Goal: Task Accomplishment & Management: Manage account settings

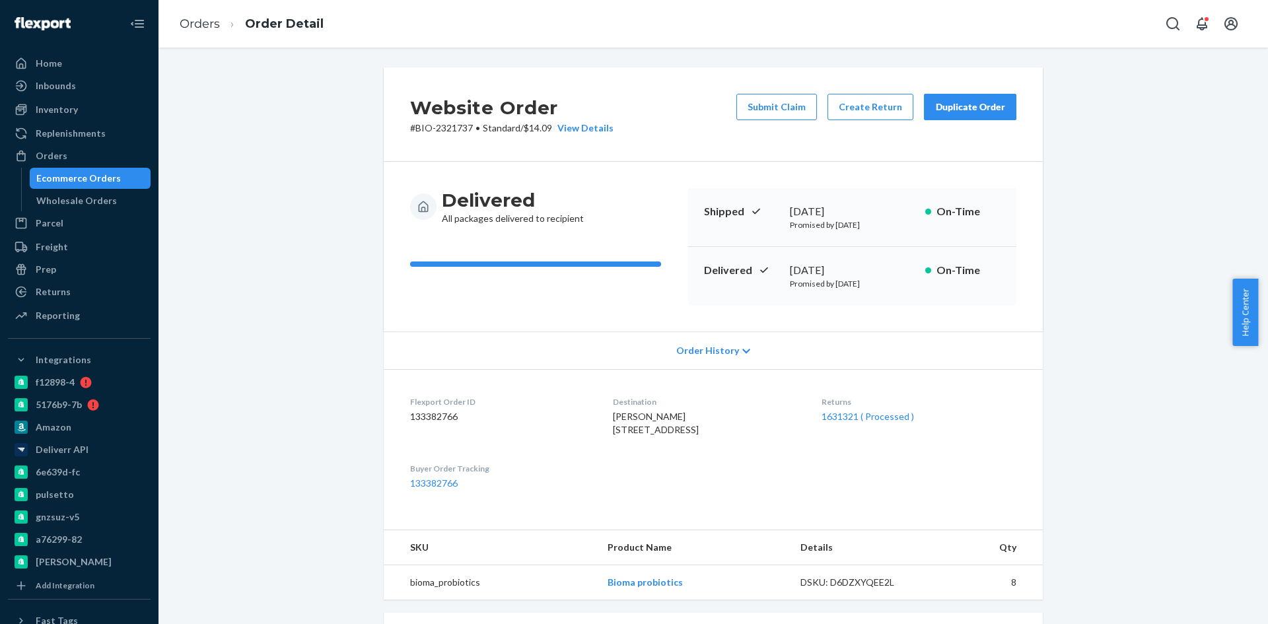
click at [67, 181] on div "Ecommerce Orders" at bounding box center [78, 178] width 85 height 13
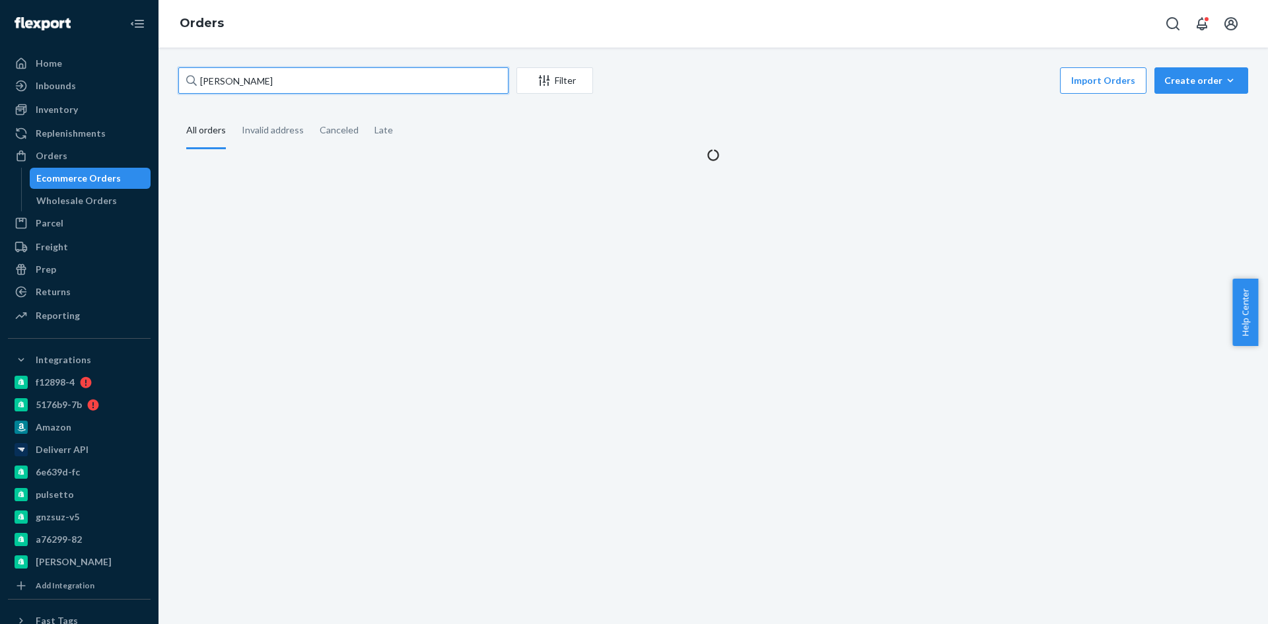
click at [305, 72] on input "[PERSON_NAME]" at bounding box center [343, 80] width 330 height 26
click at [290, 85] on input "[PERSON_NAME]" at bounding box center [343, 80] width 330 height 26
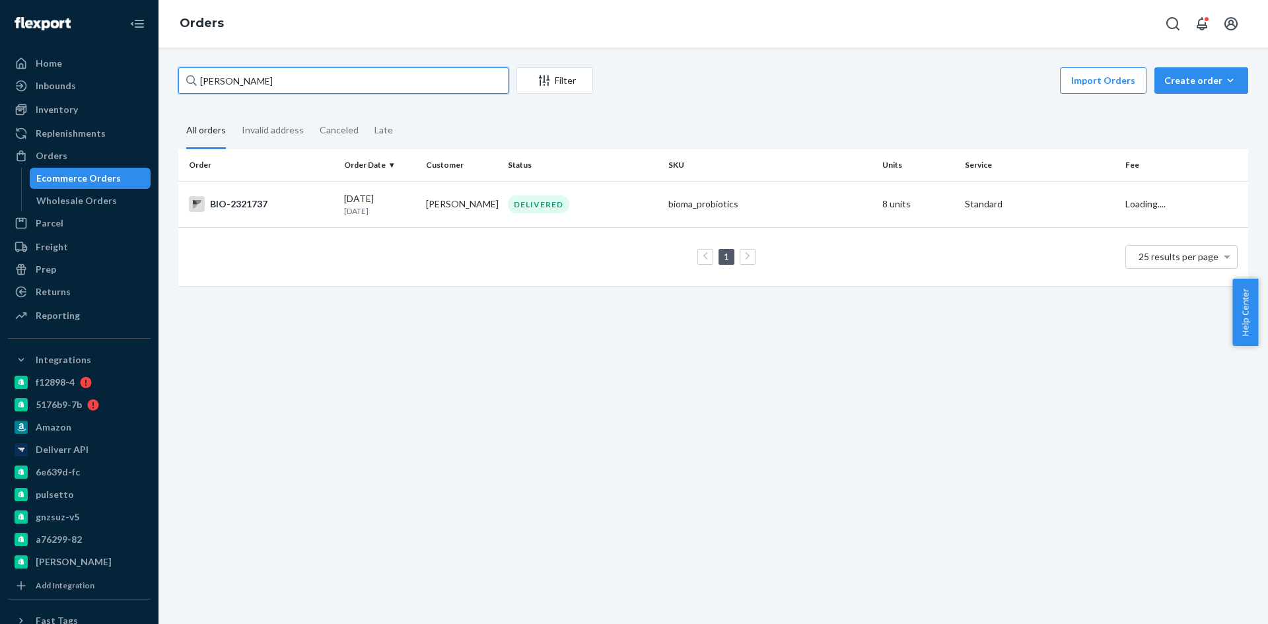
click at [290, 85] on input "[PERSON_NAME]" at bounding box center [343, 80] width 330 height 26
paste input "[PERSON_NAME]"
type input "[PERSON_NAME]"
click at [238, 202] on div "BIO-2463269" at bounding box center [261, 204] width 145 height 16
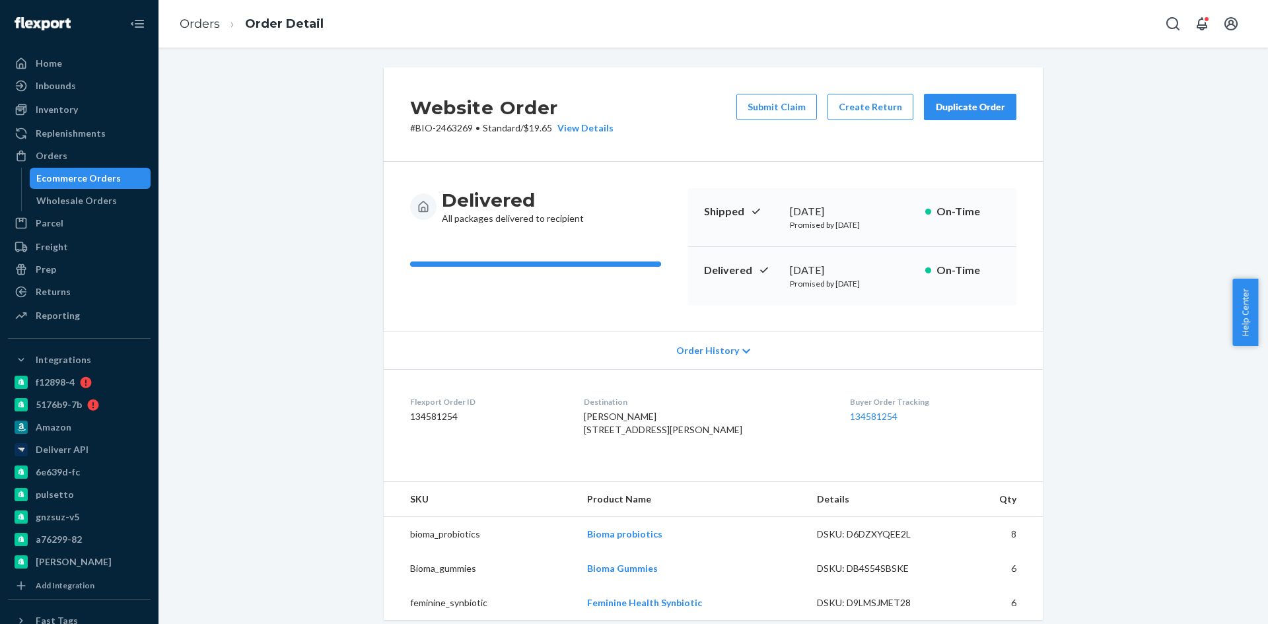
click at [632, 416] on span "[PERSON_NAME] [STREET_ADDRESS][PERSON_NAME]" at bounding box center [663, 423] width 159 height 24
copy span "[PERSON_NAME]"
click at [878, 106] on button "Create Return" at bounding box center [871, 107] width 86 height 26
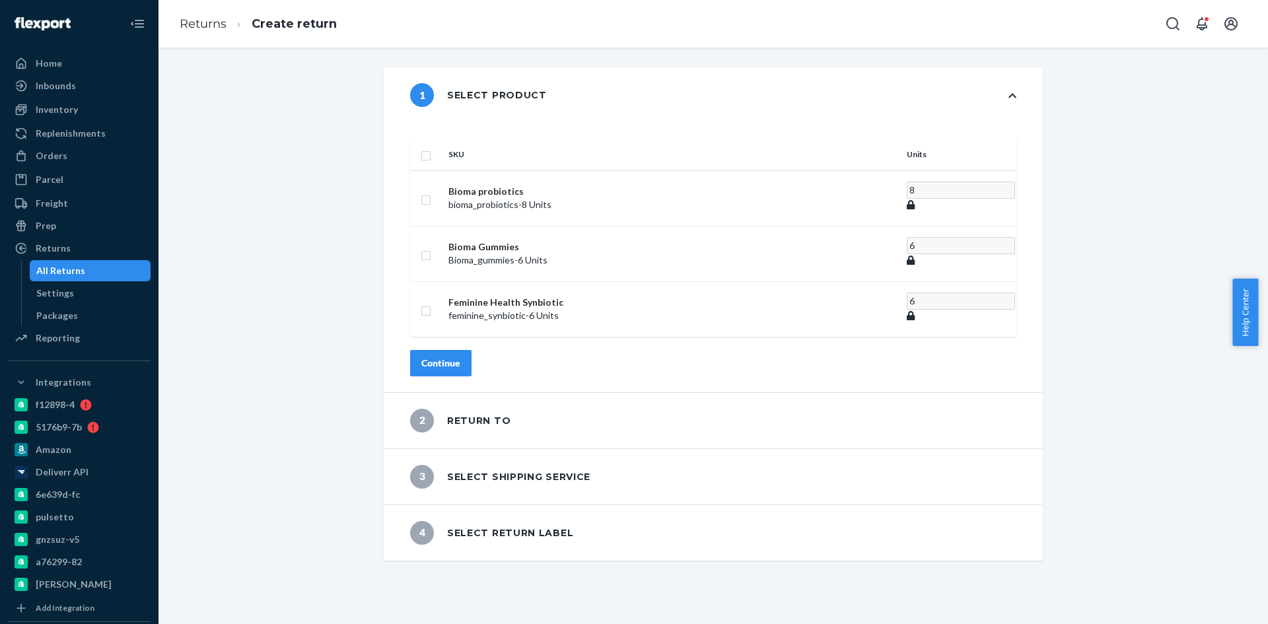
click at [431, 147] on input "checkbox" at bounding box center [426, 154] width 11 height 14
checkbox input "true"
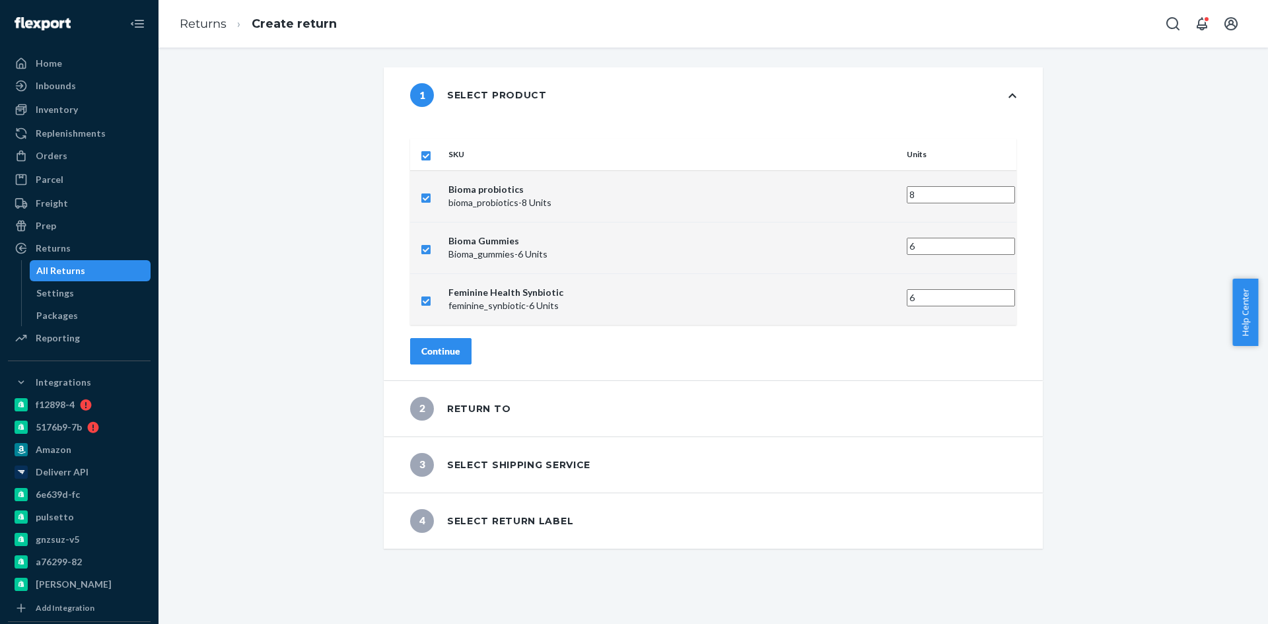
click at [460, 345] on div "Continue" at bounding box center [441, 351] width 39 height 13
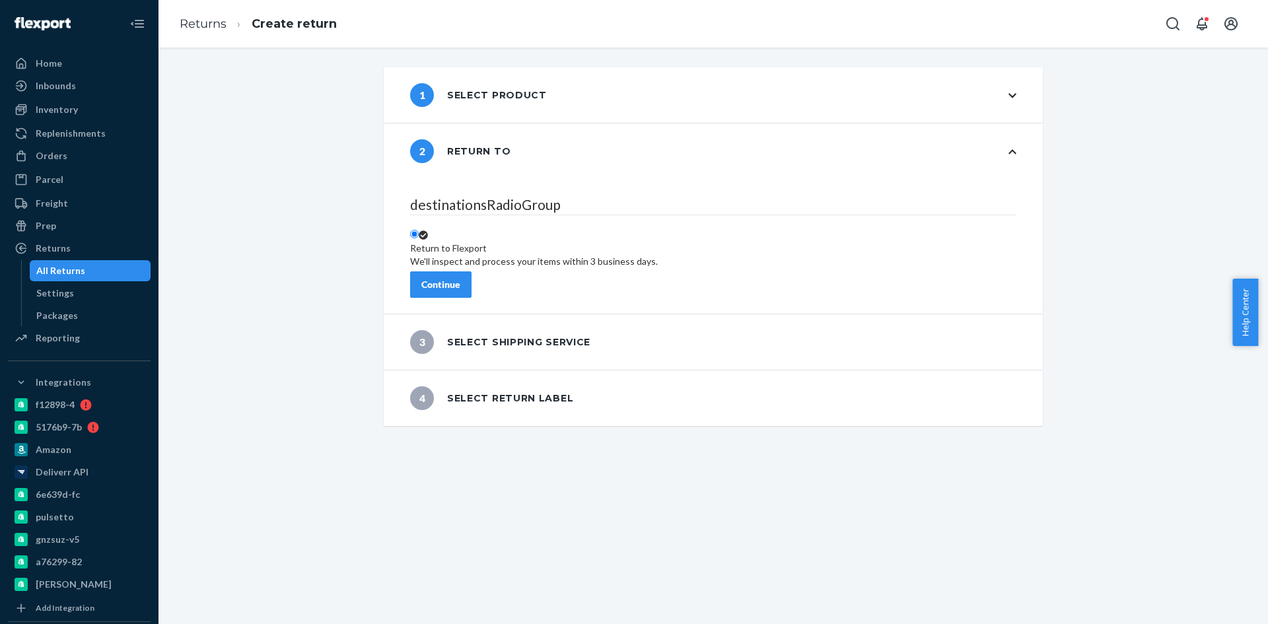
click at [460, 279] on div "Continue" at bounding box center [441, 284] width 39 height 13
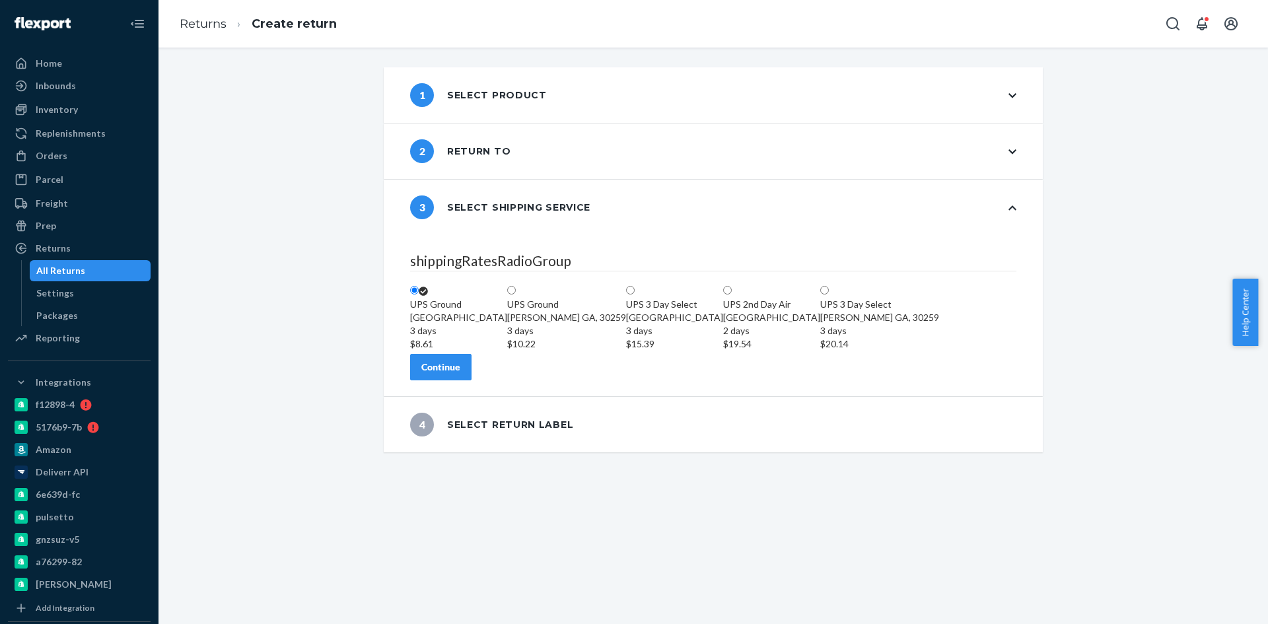
click at [460, 374] on div "Continue" at bounding box center [441, 367] width 39 height 13
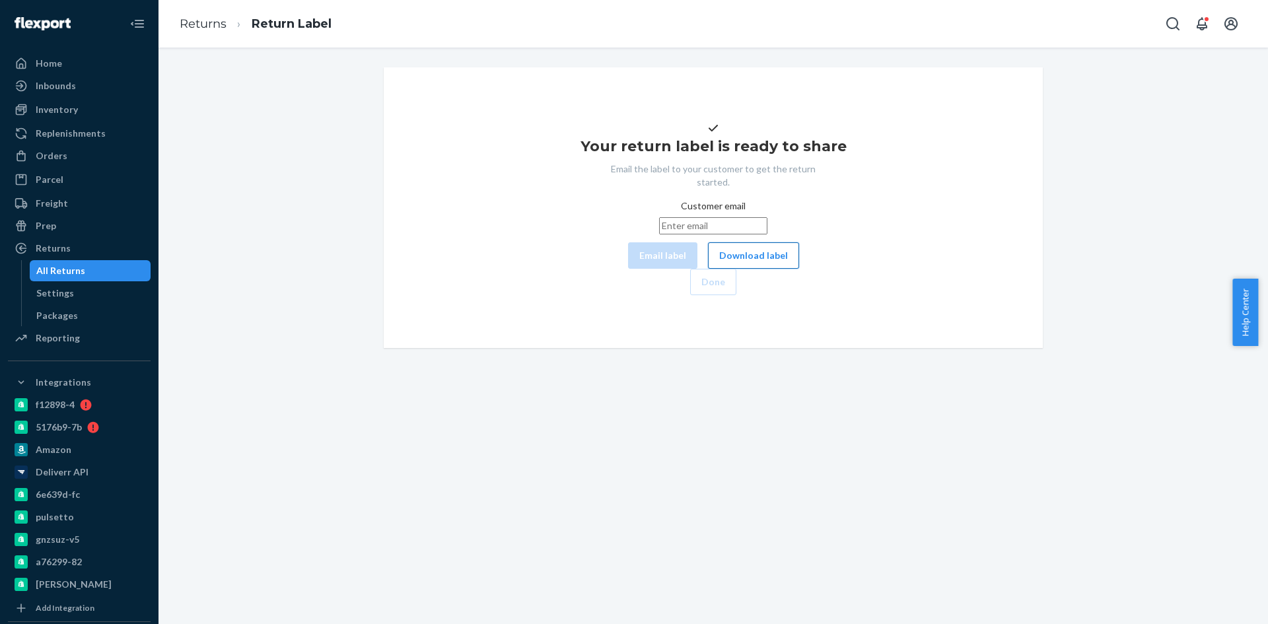
click at [708, 269] on button "Download label" at bounding box center [753, 255] width 91 height 26
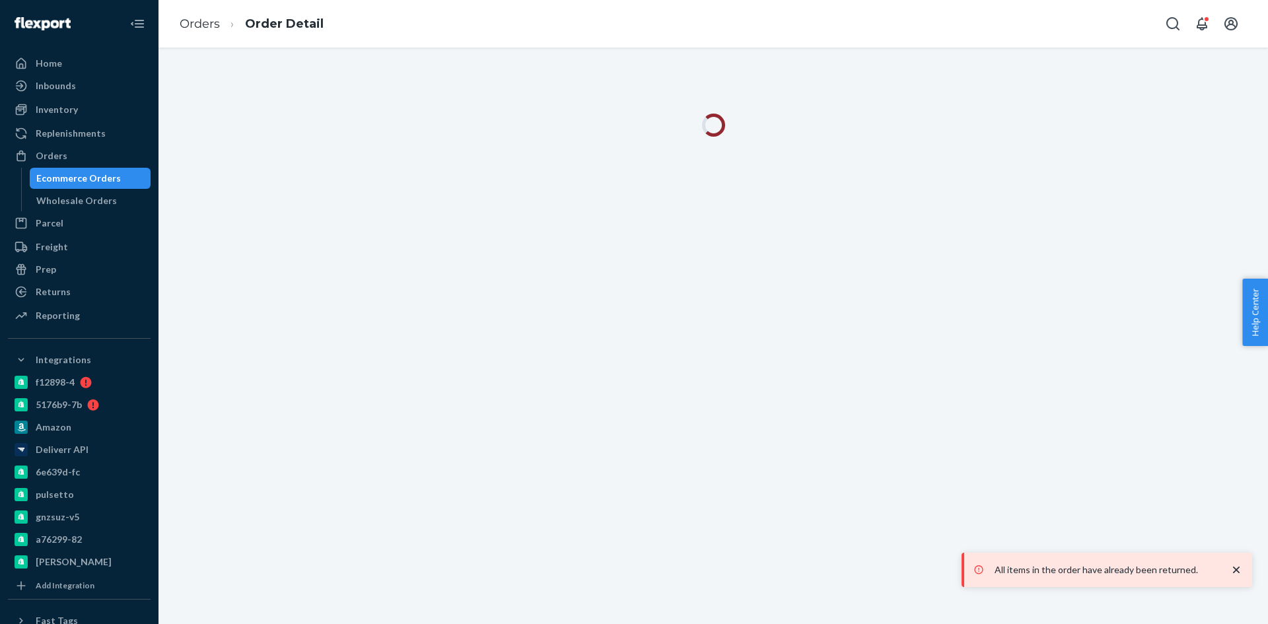
click at [40, 179] on div "Ecommerce Orders" at bounding box center [78, 178] width 85 height 13
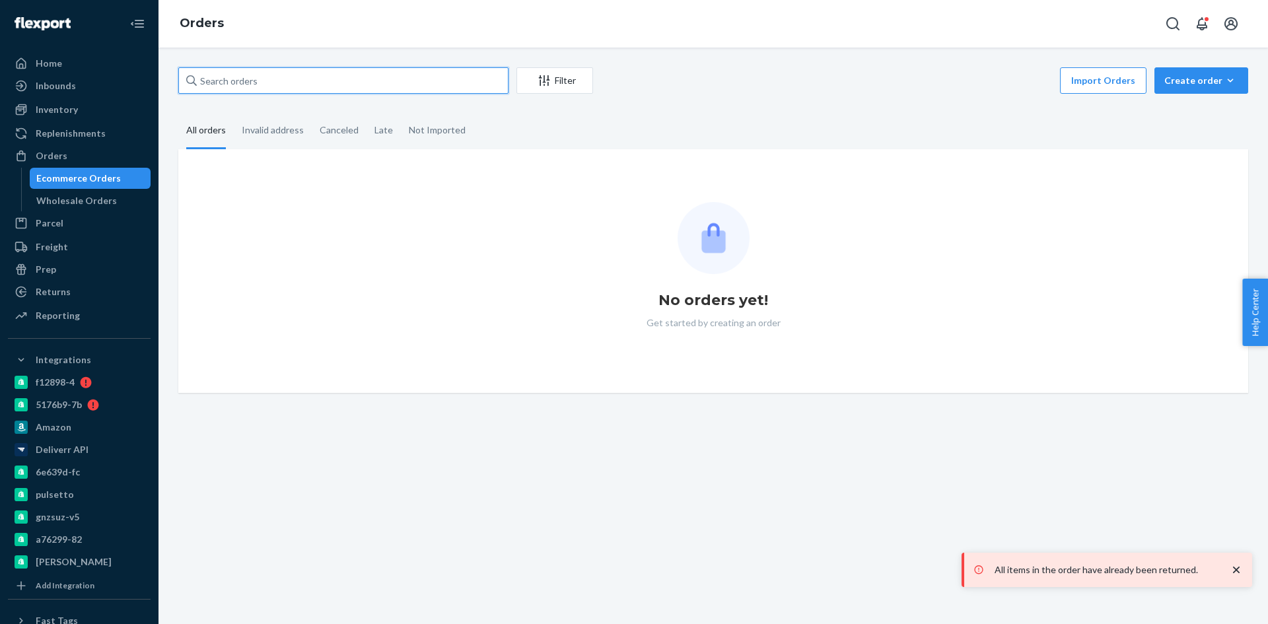
click at [314, 84] on input "text" at bounding box center [343, 80] width 330 height 26
paste input "2454525"
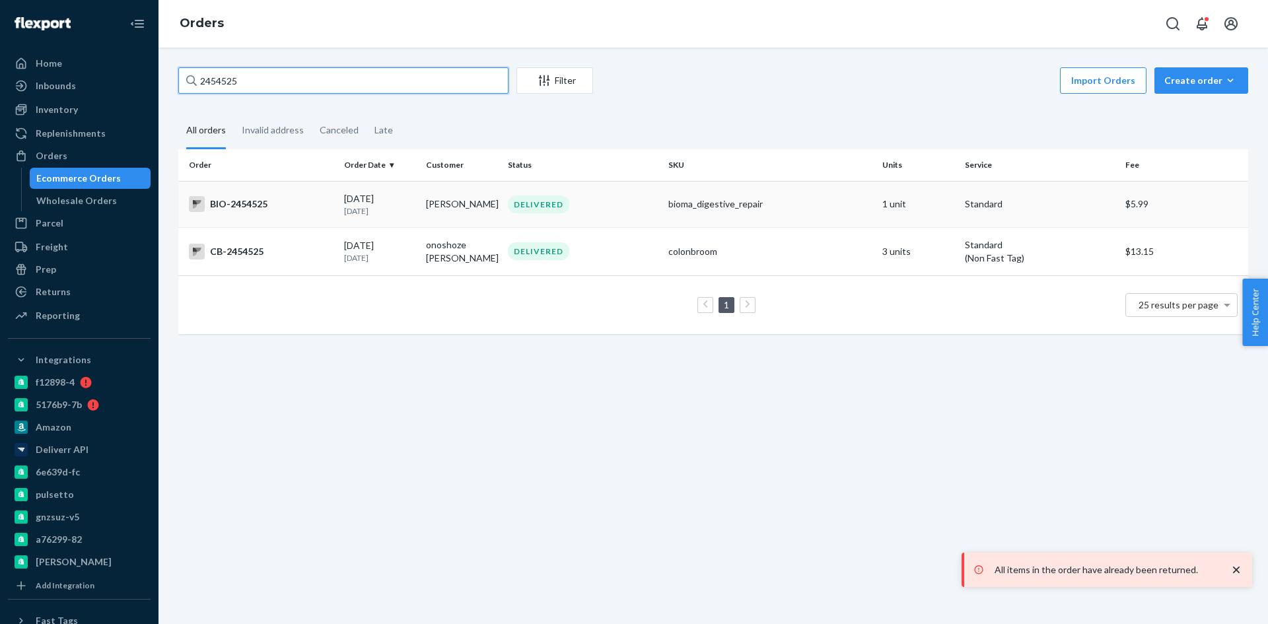
type input "2454525"
click at [241, 200] on div "BIO-2454525" at bounding box center [261, 204] width 145 height 16
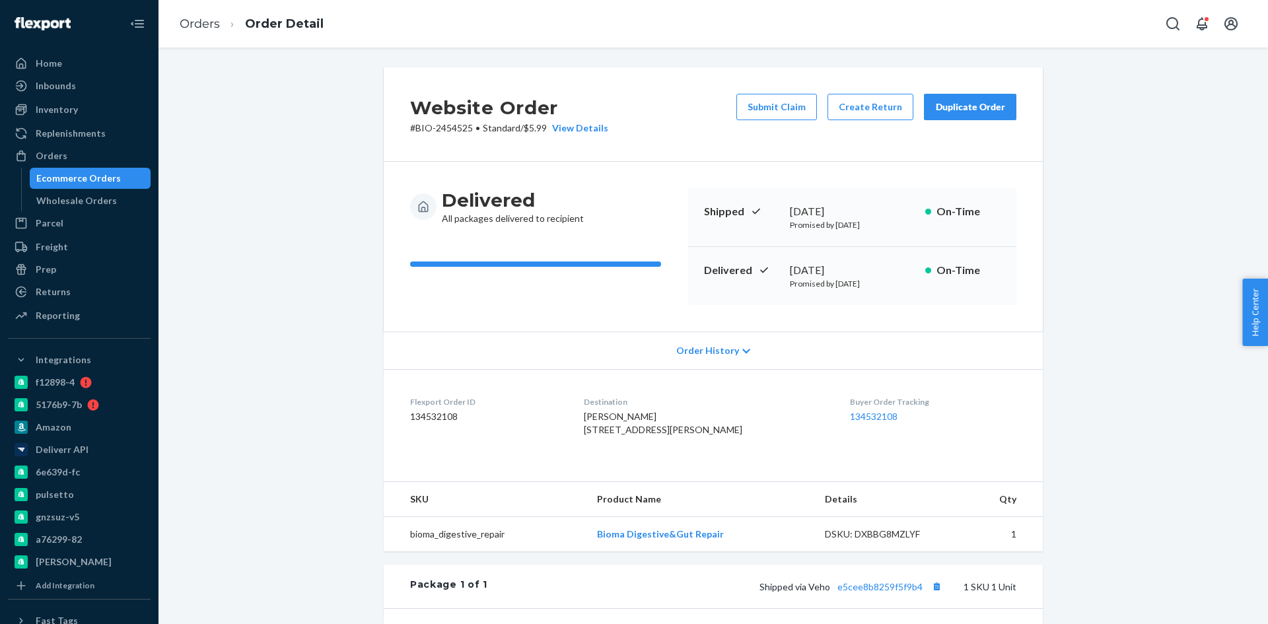
click at [111, 177] on div "Ecommerce Orders" at bounding box center [78, 178] width 85 height 13
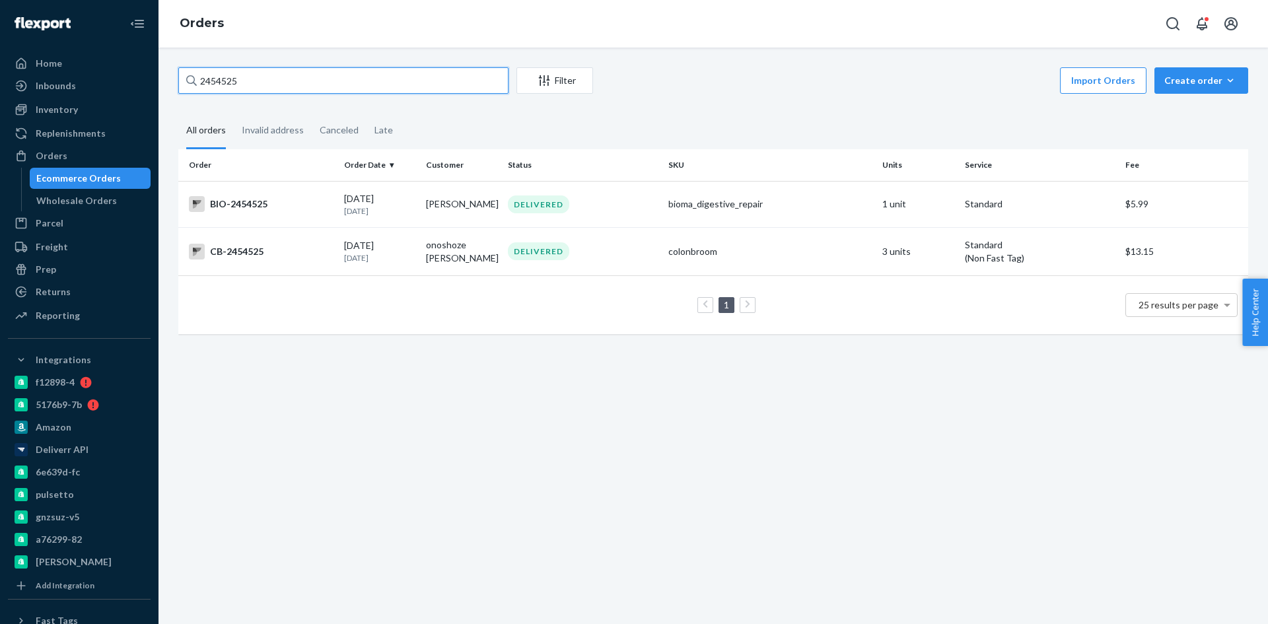
click at [251, 77] on input "2454525" at bounding box center [343, 80] width 330 height 26
paste input "Ginnie Patterson"
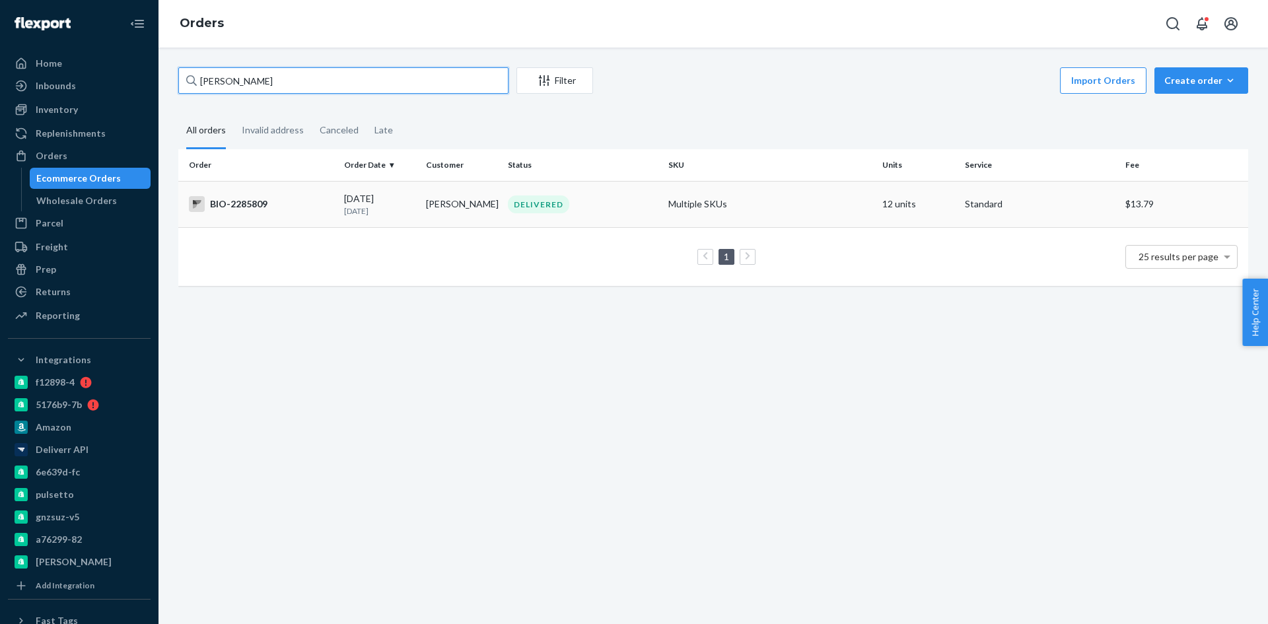
type input "Ginnie Patterson"
click at [237, 197] on td "BIO-2285809" at bounding box center [258, 204] width 161 height 46
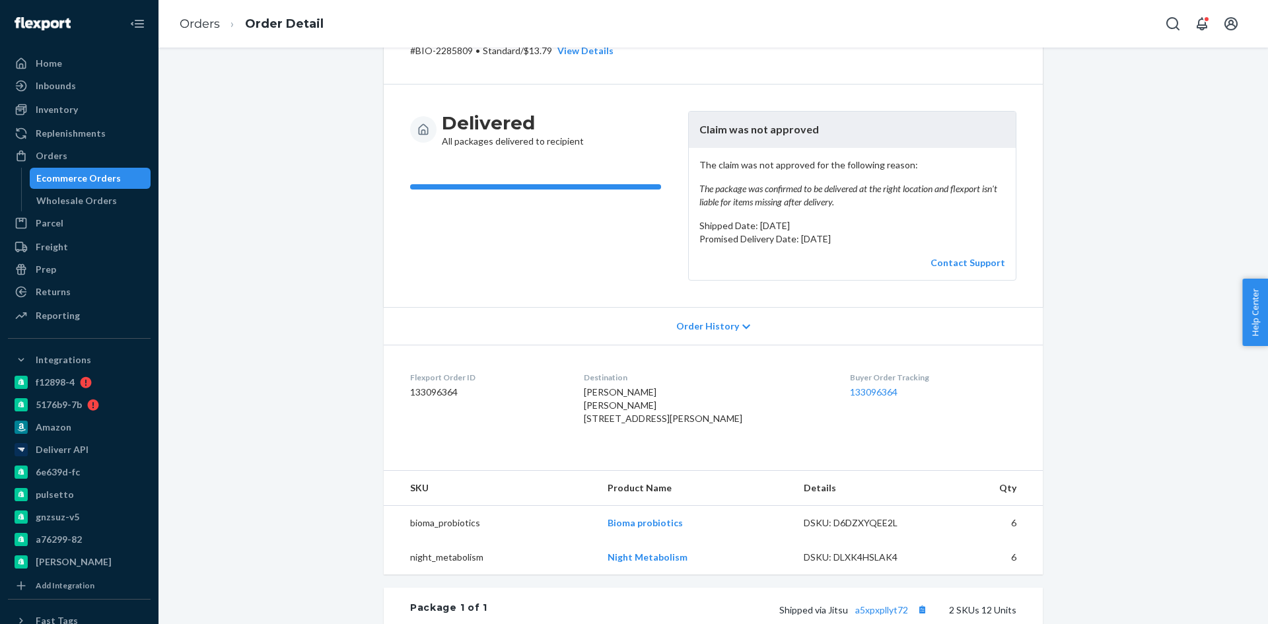
scroll to position [264, 0]
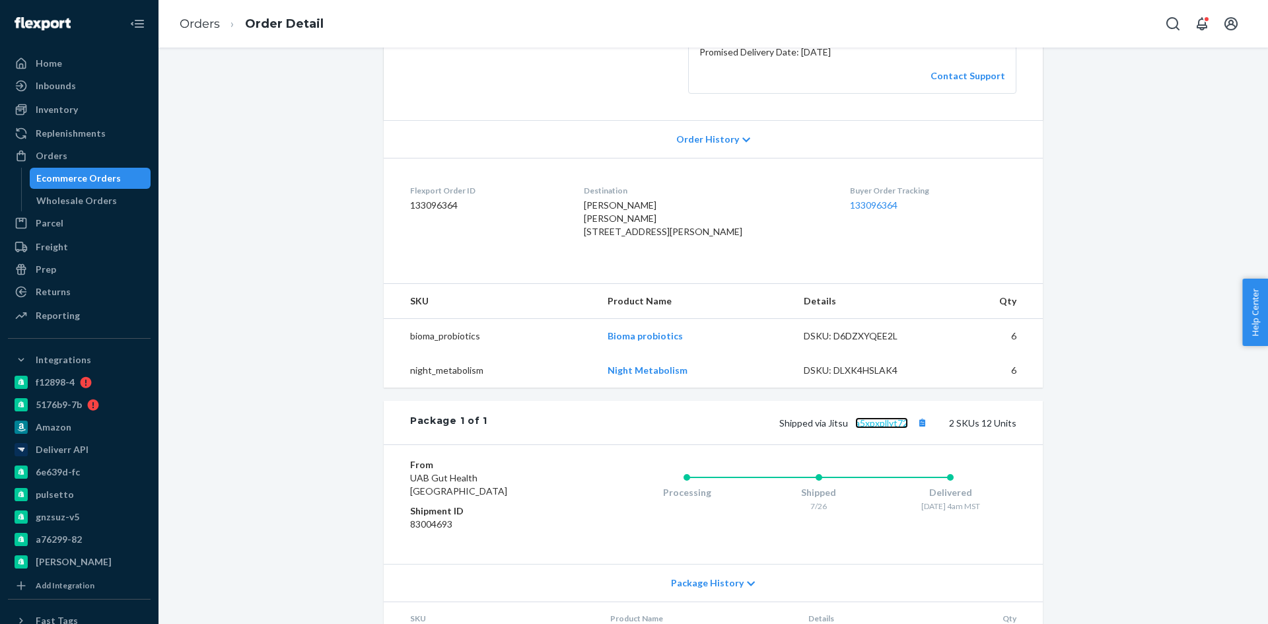
click at [877, 429] on link "a5xpxpllyt72" at bounding box center [882, 423] width 53 height 11
click at [57, 174] on div "Ecommerce Orders" at bounding box center [78, 178] width 85 height 13
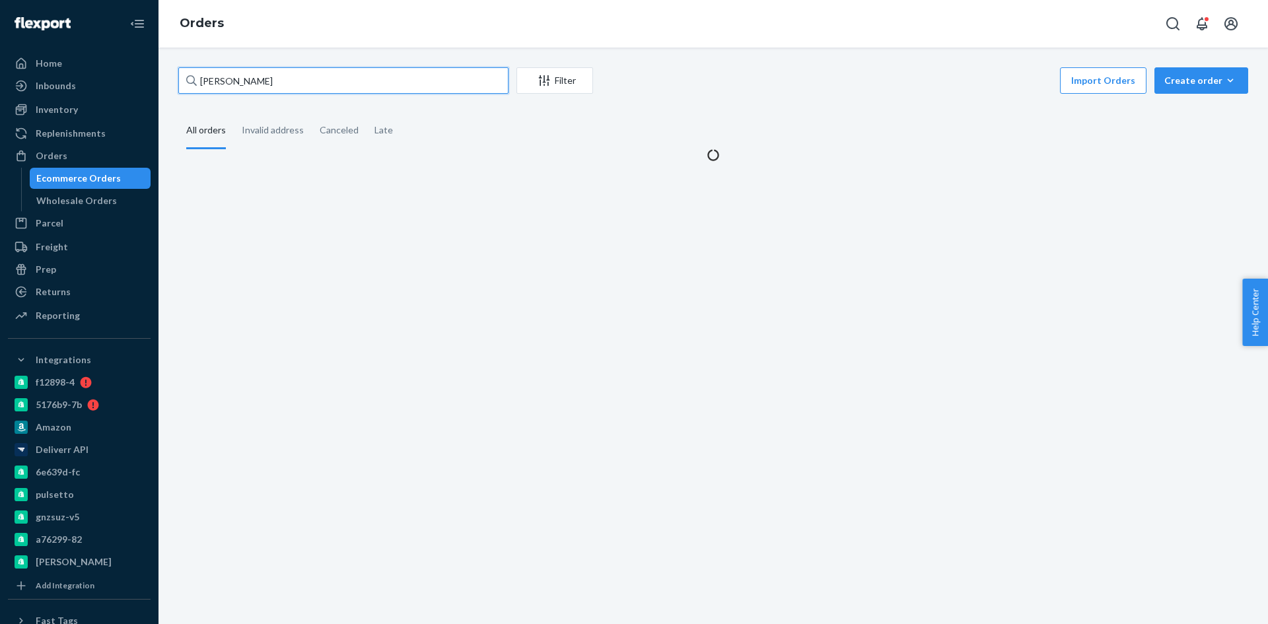
click at [309, 84] on input "Ginnie Patterson" at bounding box center [343, 80] width 330 height 26
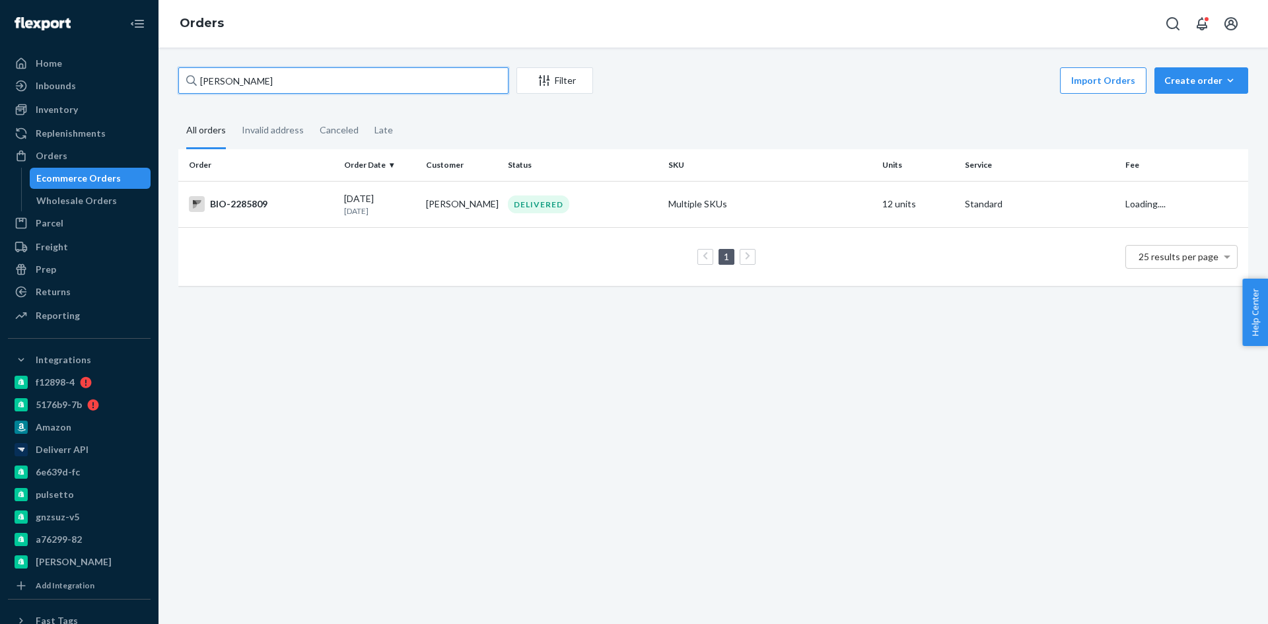
click at [309, 84] on input "Ginnie Patterson" at bounding box center [343, 80] width 330 height 26
paste input "2421554"
type input "2421554"
click at [259, 198] on div "BIO-2421554" at bounding box center [261, 204] width 145 height 16
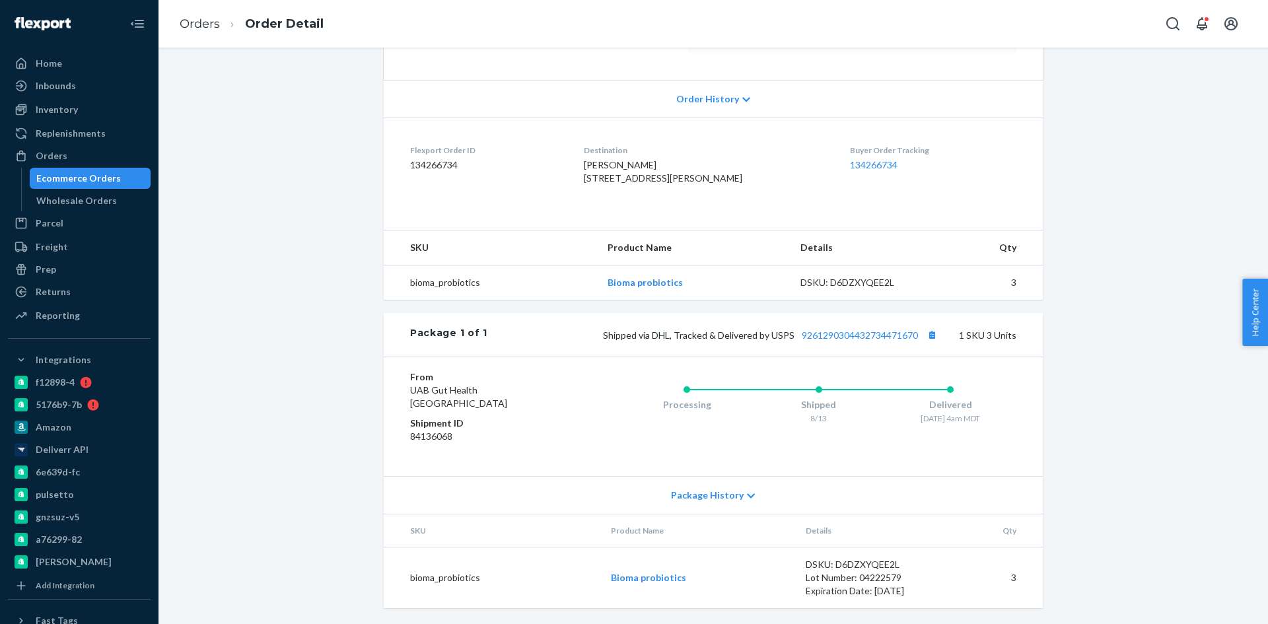
scroll to position [264, 0]
click at [834, 341] on link "9261290304432734471670" at bounding box center [860, 335] width 116 height 11
